Goal: Transaction & Acquisition: Purchase product/service

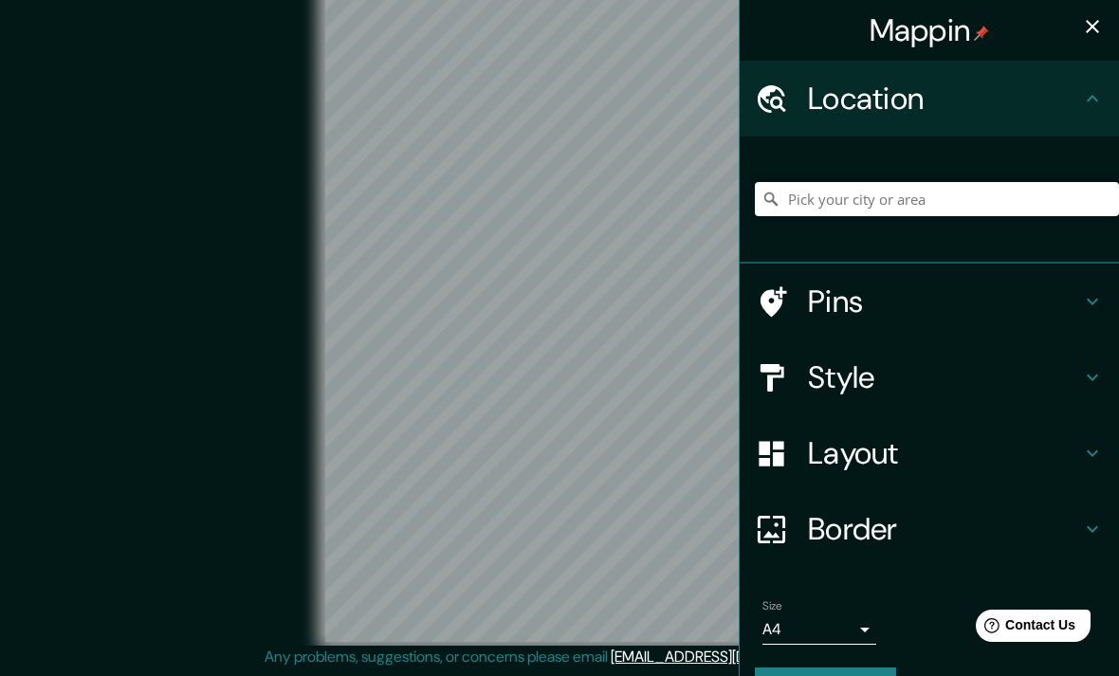
click at [885, 292] on h4 "Pins" at bounding box center [944, 302] width 273 height 38
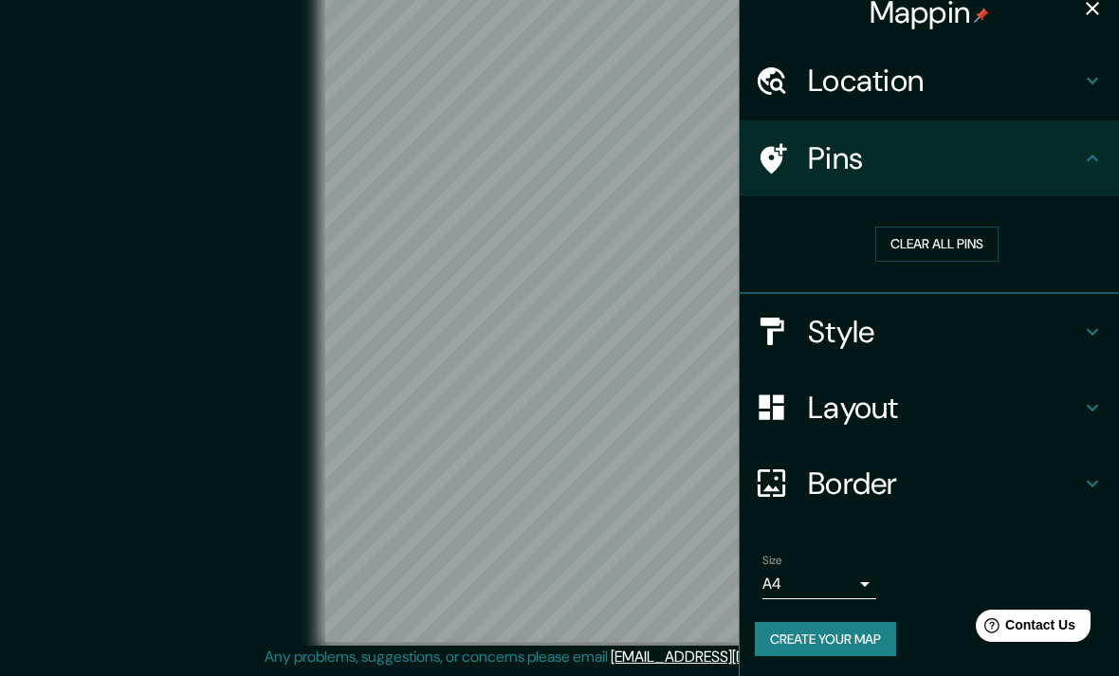
scroll to position [15, 0]
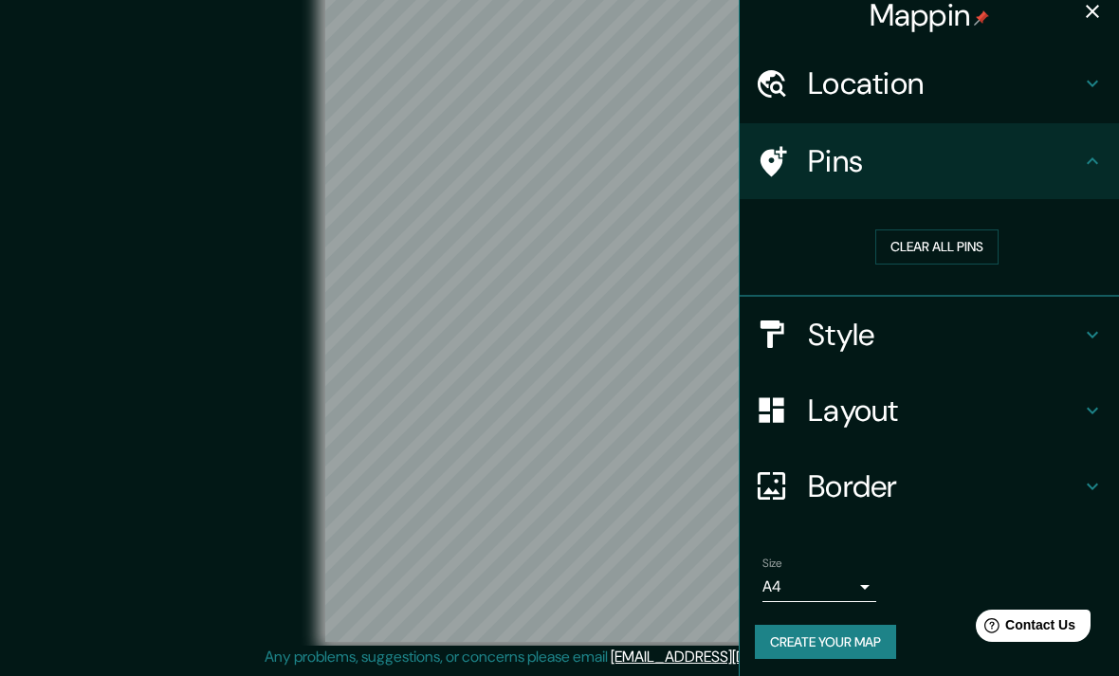
click at [1102, 331] on icon at bounding box center [1092, 334] width 23 height 23
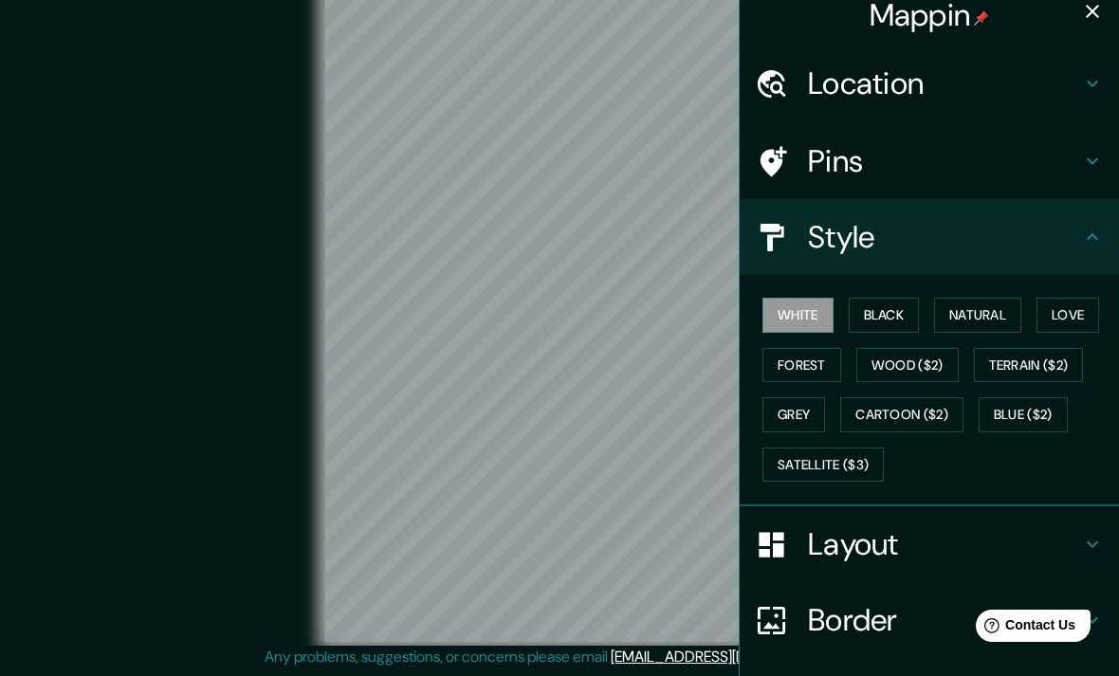
click at [897, 325] on button "Black" at bounding box center [884, 315] width 71 height 35
click at [980, 318] on button "Natural" at bounding box center [977, 315] width 87 height 35
click at [1073, 314] on button "Love" at bounding box center [1067, 315] width 63 height 35
click at [807, 365] on button "Forest" at bounding box center [801, 365] width 79 height 35
click at [922, 369] on button "Wood ($2)" at bounding box center [907, 365] width 102 height 35
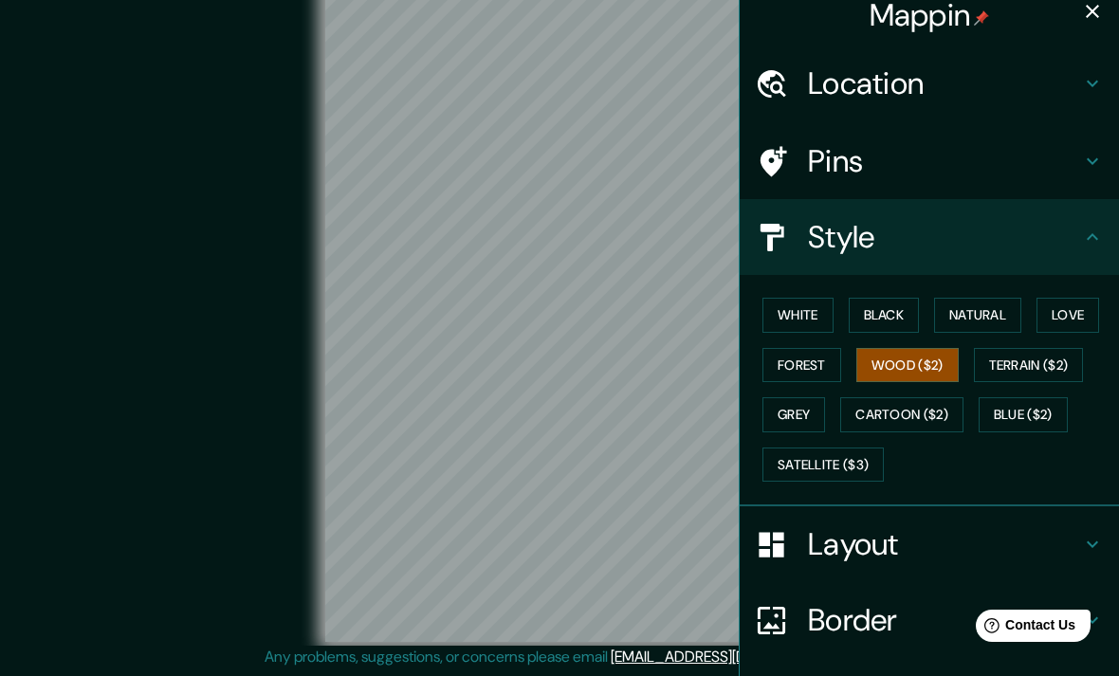
click at [799, 412] on button "Grey" at bounding box center [793, 414] width 63 height 35
click at [899, 416] on button "Cartoon ($2)" at bounding box center [901, 414] width 123 height 35
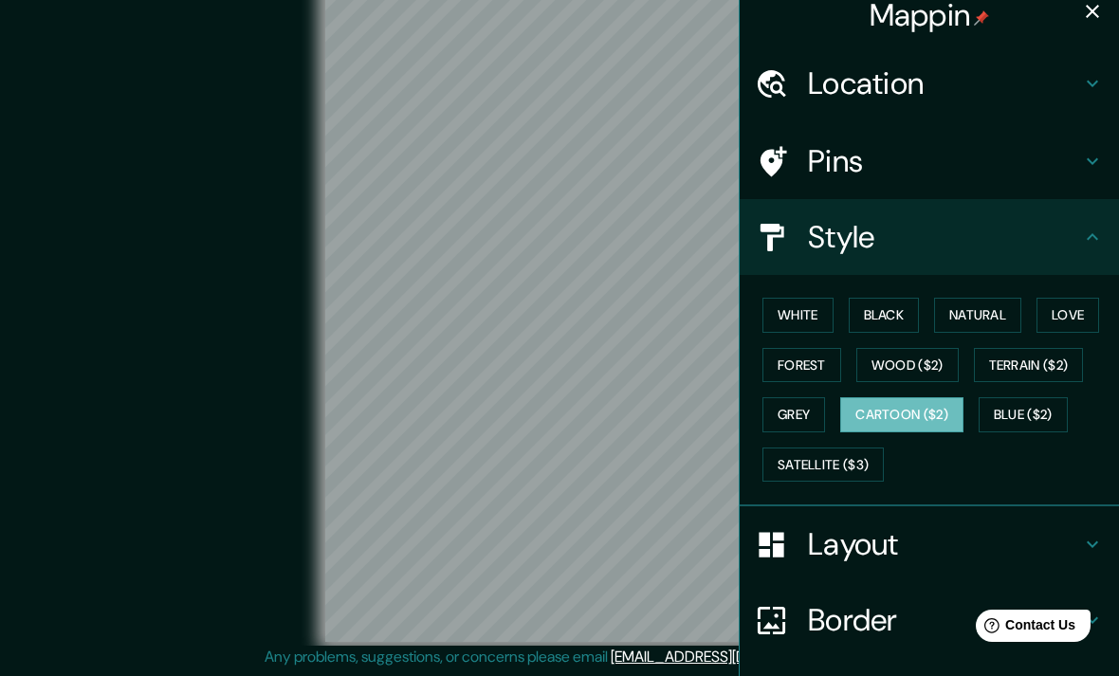
click at [1027, 415] on button "Blue ($2)" at bounding box center [1023, 414] width 89 height 35
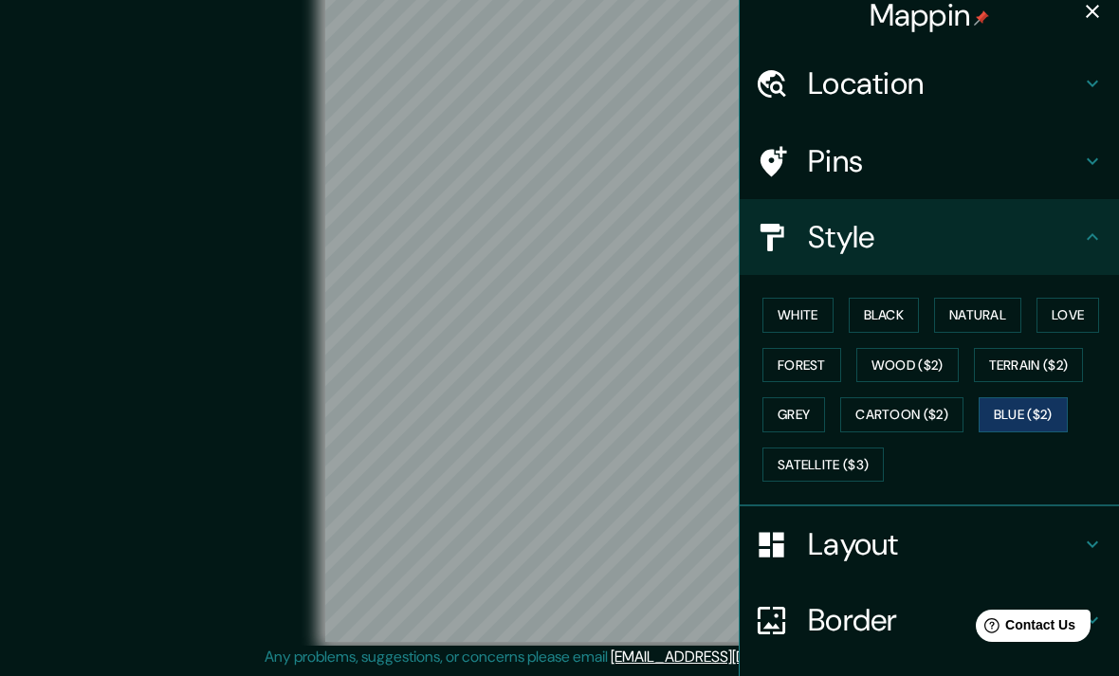
click at [858, 452] on button "Satellite ($3)" at bounding box center [822, 465] width 121 height 35
click at [981, 305] on button "Natural" at bounding box center [977, 315] width 87 height 35
click at [894, 313] on button "Black" at bounding box center [884, 315] width 71 height 35
click at [815, 369] on button "Forest" at bounding box center [801, 365] width 79 height 35
click at [815, 368] on button "Forest" at bounding box center [801, 365] width 79 height 35
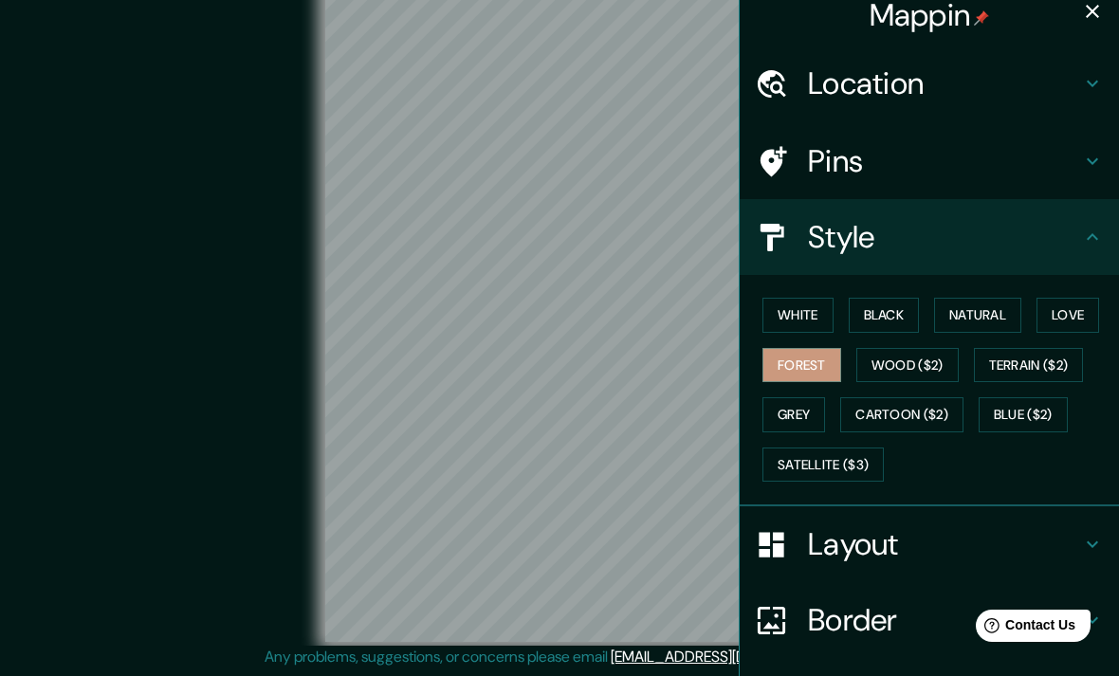
click at [908, 361] on button "Wood ($2)" at bounding box center [907, 365] width 102 height 35
click at [1069, 310] on button "Love" at bounding box center [1067, 315] width 63 height 35
click at [1053, 371] on button "Terrain ($2)" at bounding box center [1029, 365] width 110 height 35
click at [1020, 414] on button "Blue ($2)" at bounding box center [1023, 414] width 89 height 35
click at [812, 314] on button "White" at bounding box center [797, 315] width 71 height 35
